Goal: Information Seeking & Learning: Learn about a topic

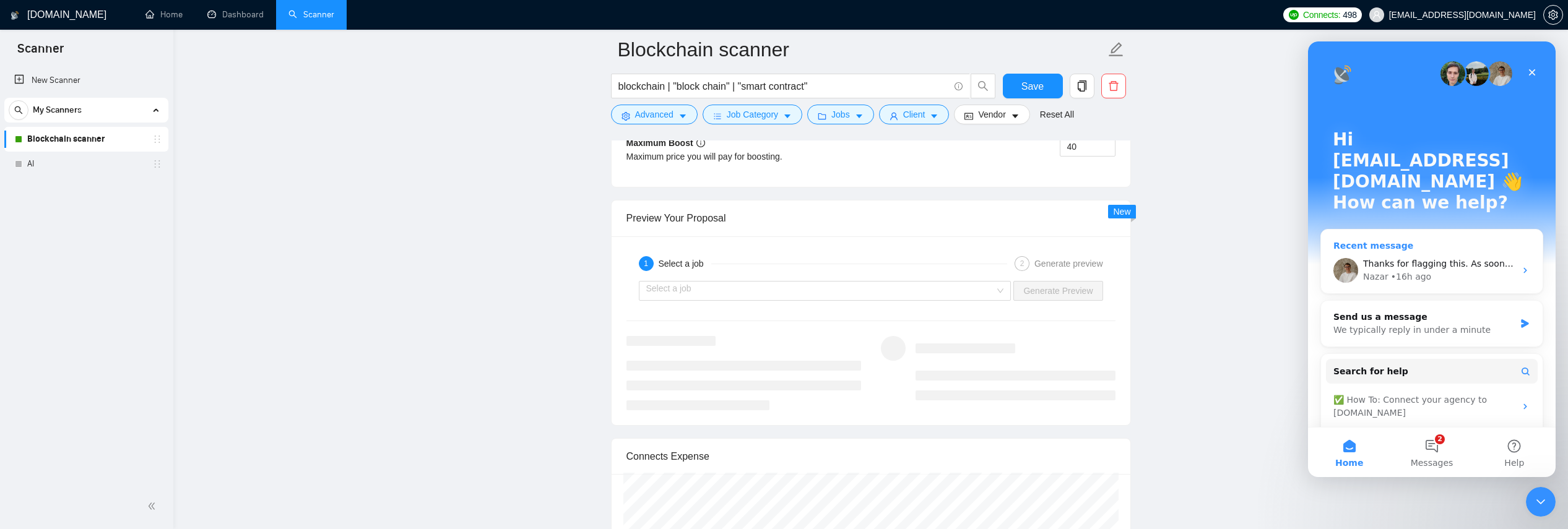
click at [919, 270] on div "• 16h ago" at bounding box center [1411, 277] width 40 height 13
click at [919, 248] on div "Thanks for flagging this. As soon as we finish checking everything, we’ll get b…" at bounding box center [1432, 270] width 222 height 46
click at [919, 451] on button "2 Messages" at bounding box center [1431, 453] width 82 height 49
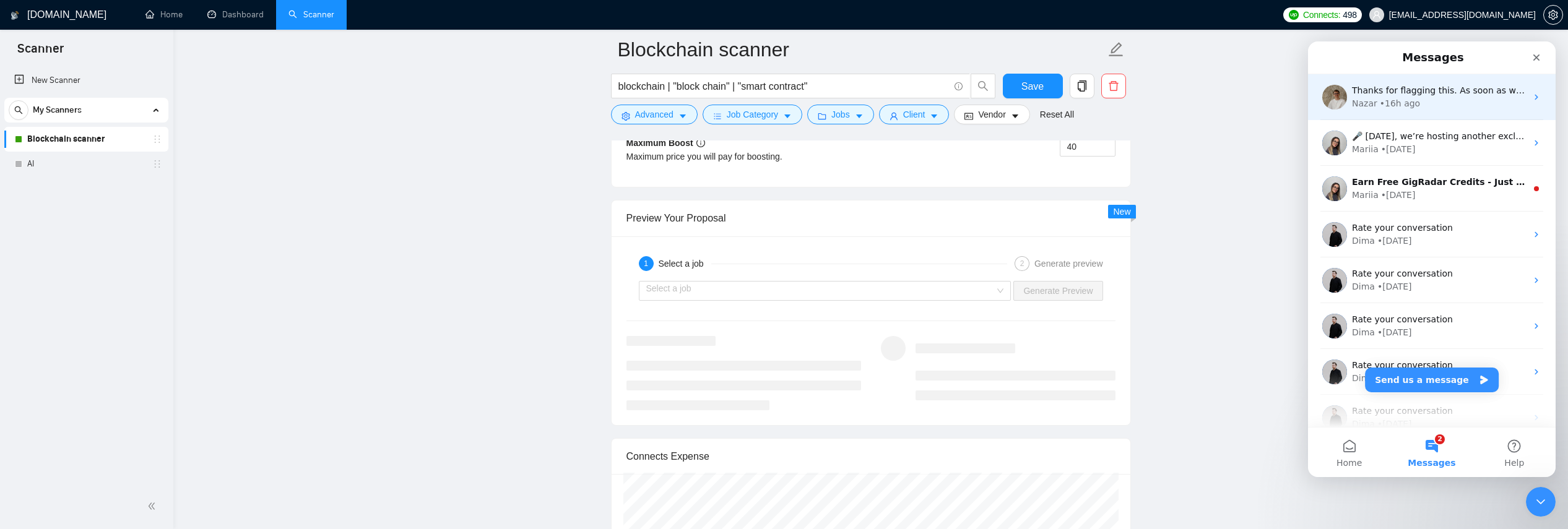
click at [919, 89] on span "Thanks for flagging this. As soon as we finish checking everything, we’ll get b…" at bounding box center [1584, 90] width 464 height 10
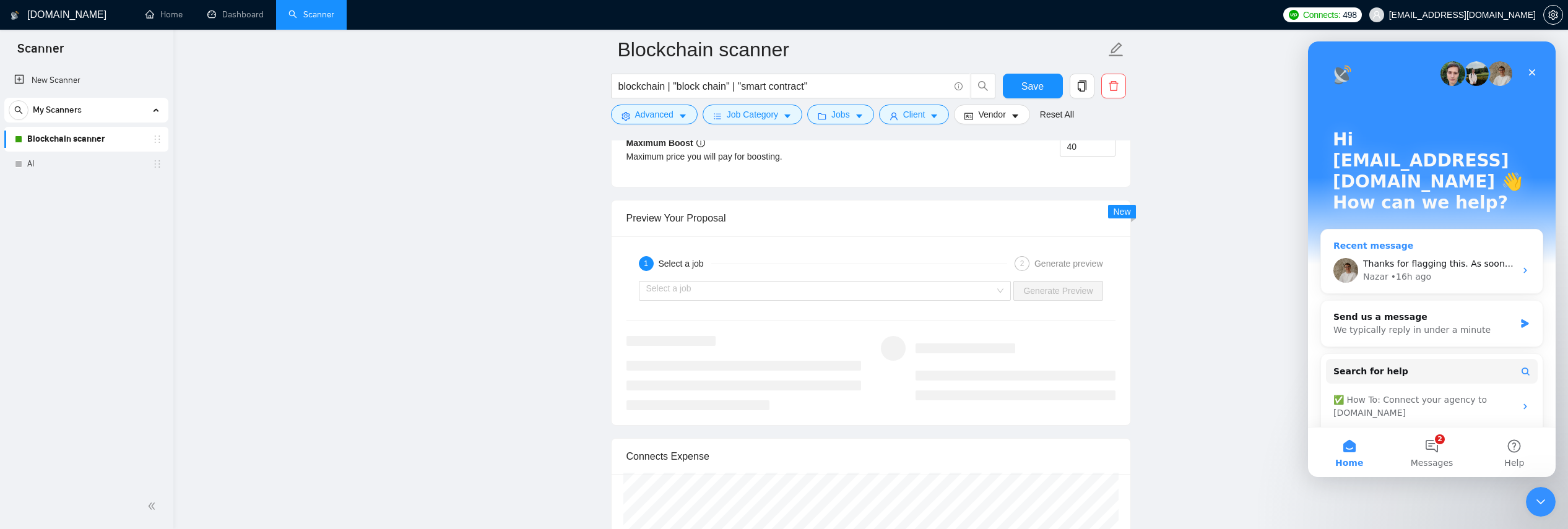
click at [919, 270] on div "• 16h ago" at bounding box center [1411, 277] width 40 height 13
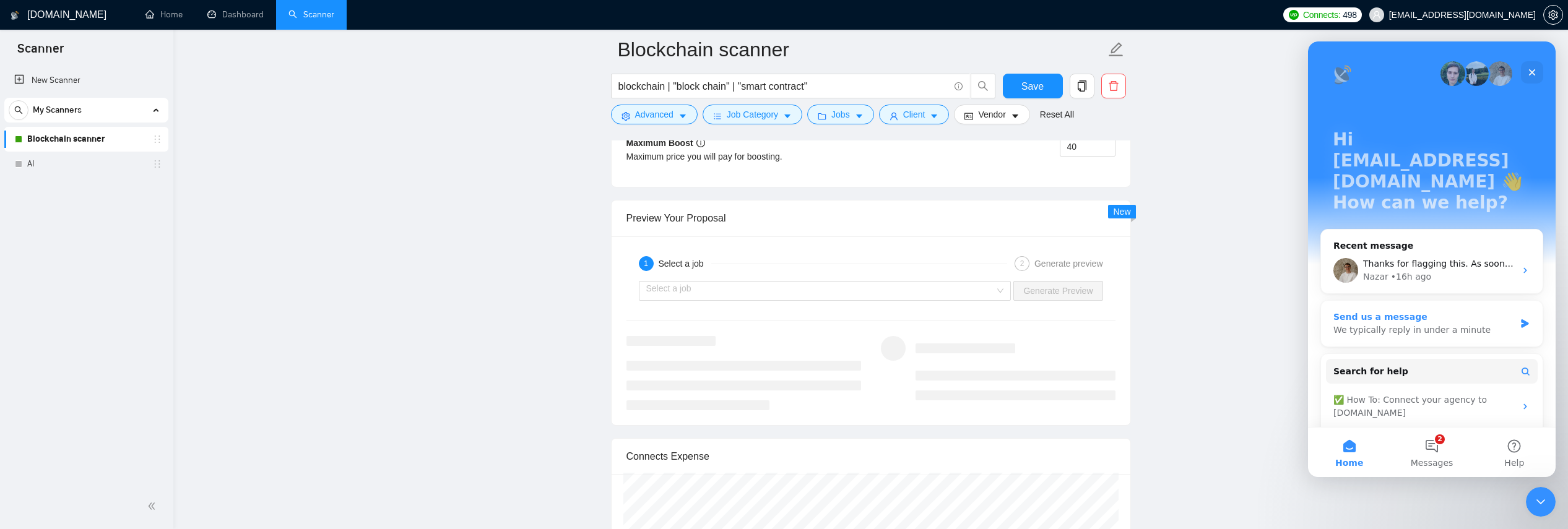
scroll to position [49, 0]
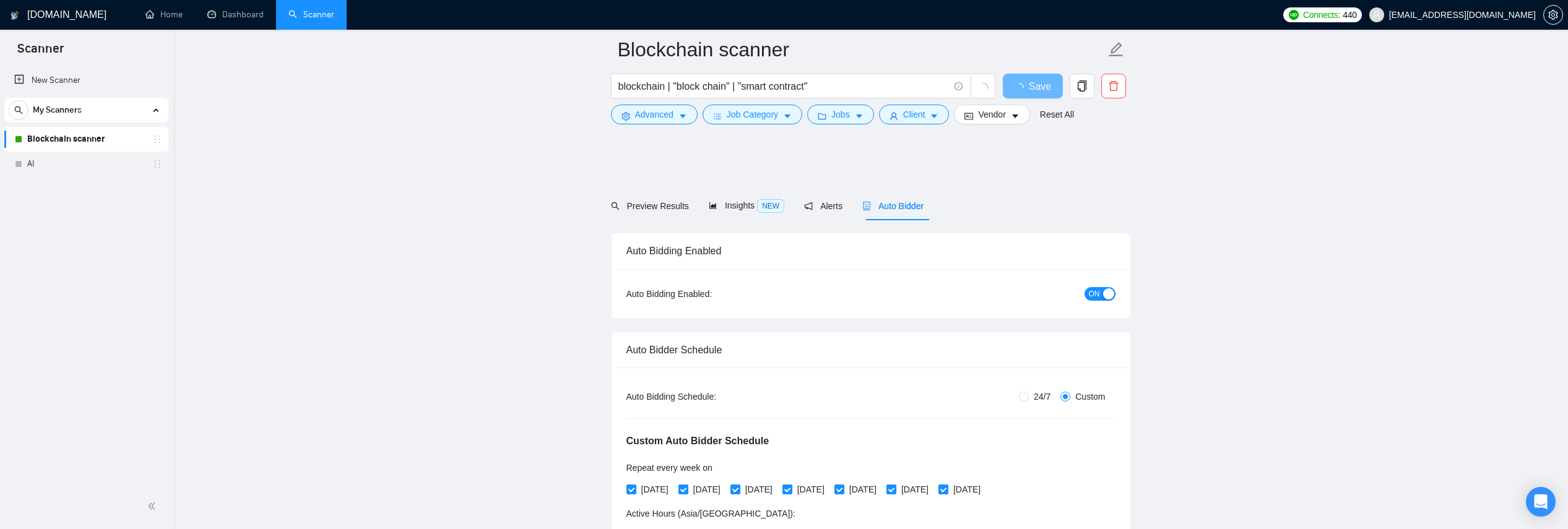
scroll to position [2561, 0]
